Goal: Task Accomplishment & Management: Manage account settings

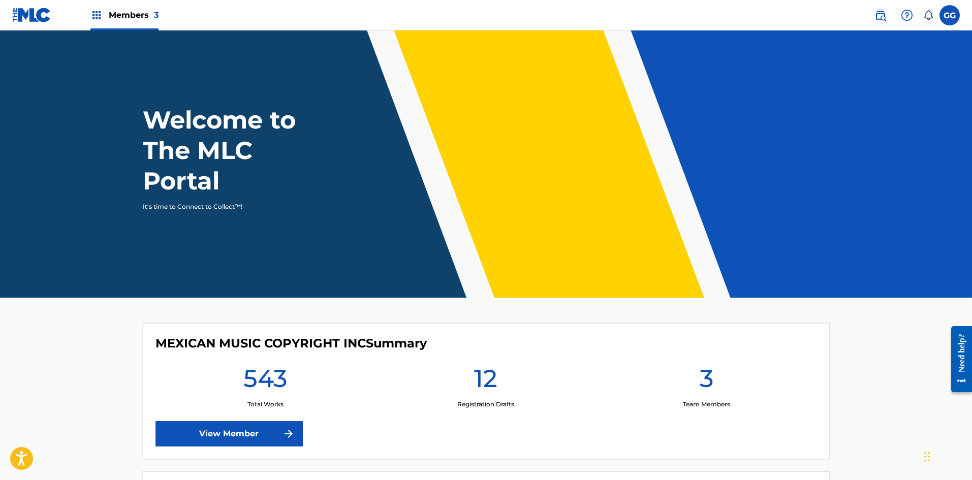
click at [95, 13] on img at bounding box center [96, 15] width 12 height 12
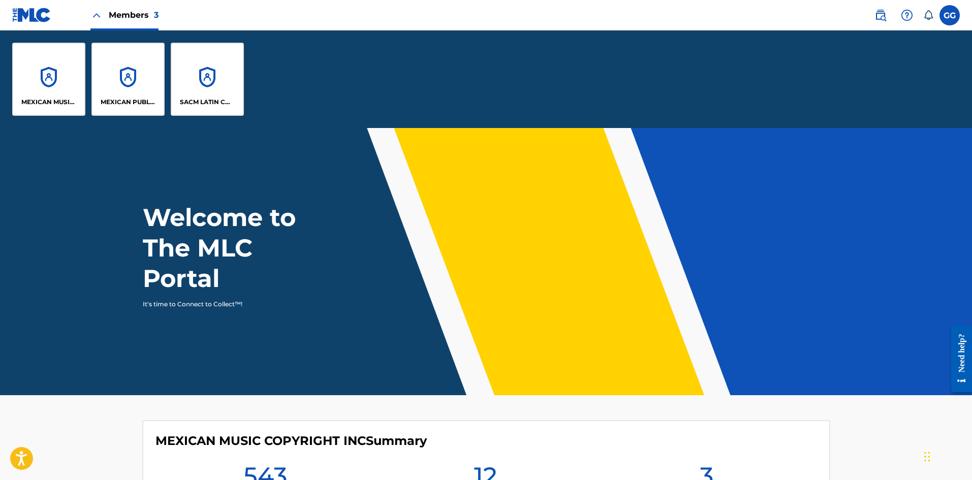
click at [54, 80] on div "MEXICAN MUSIC COPYRIGHT INC" at bounding box center [48, 79] width 73 height 73
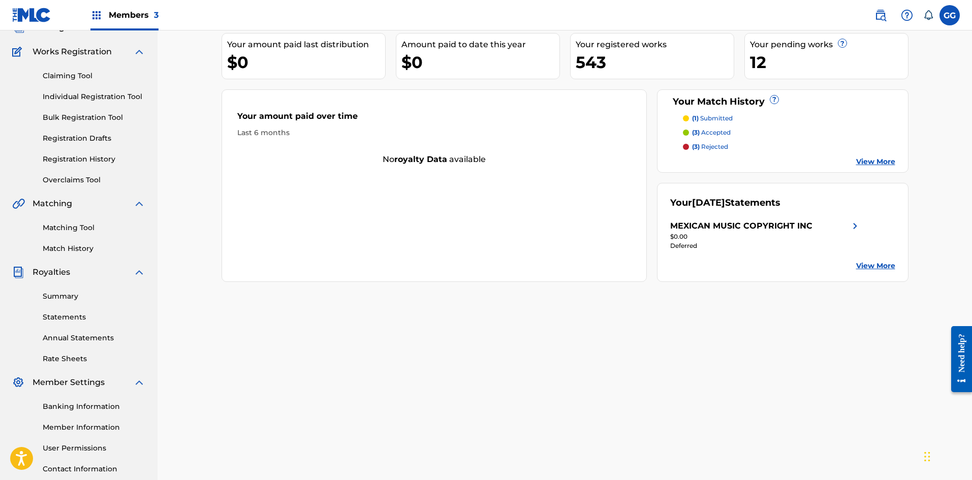
scroll to position [150, 0]
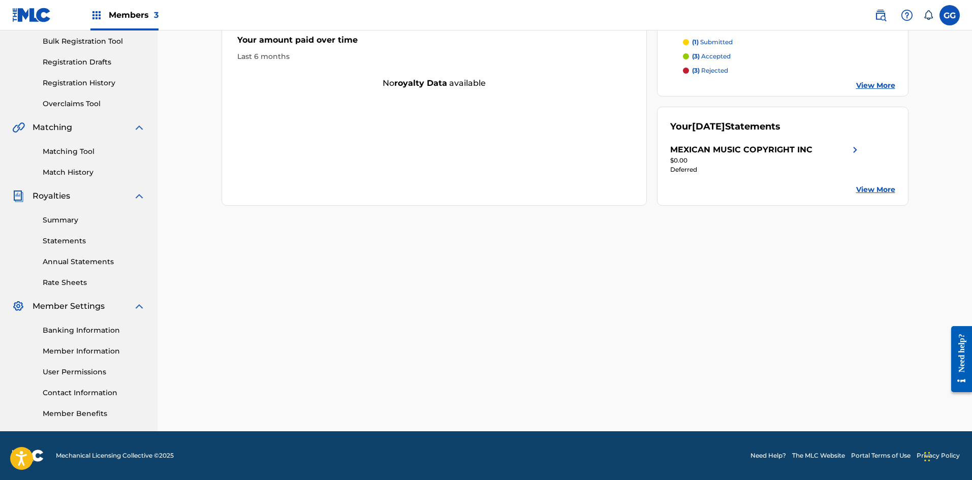
click at [74, 333] on link "Banking Information" at bounding box center [94, 330] width 103 height 11
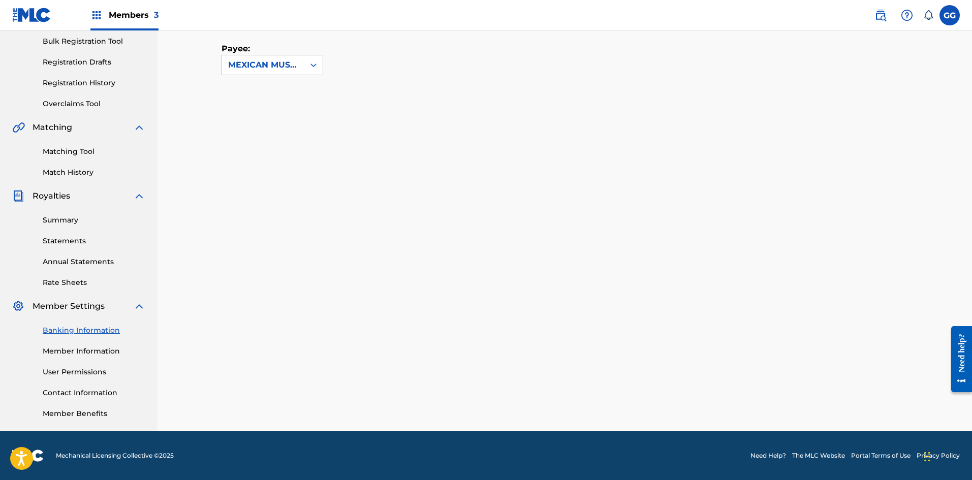
scroll to position [150, 0]
click at [293, 67] on div "MEXICAN MUSIC COPYRIGHT INC" at bounding box center [263, 65] width 70 height 12
click at [292, 84] on div "MEXICAN MUSIC COPYRIGHT INC" at bounding box center [272, 94] width 101 height 38
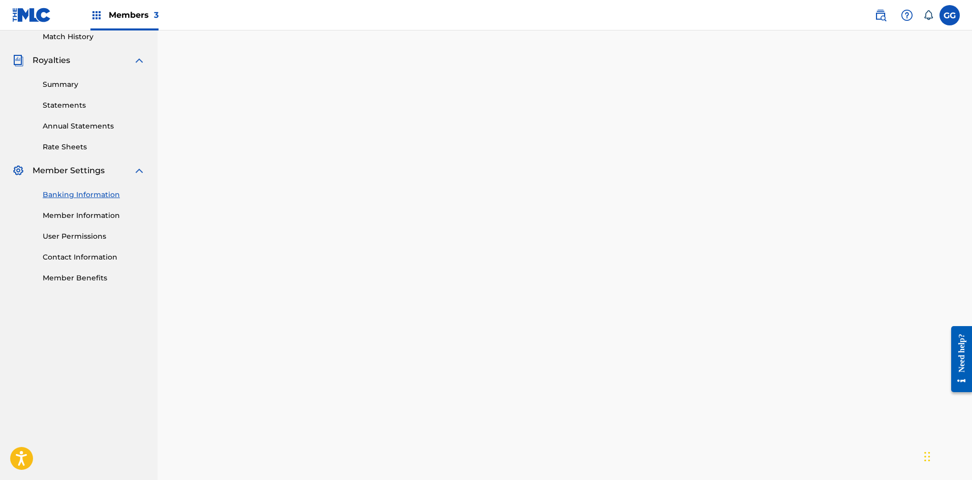
scroll to position [351, 0]
